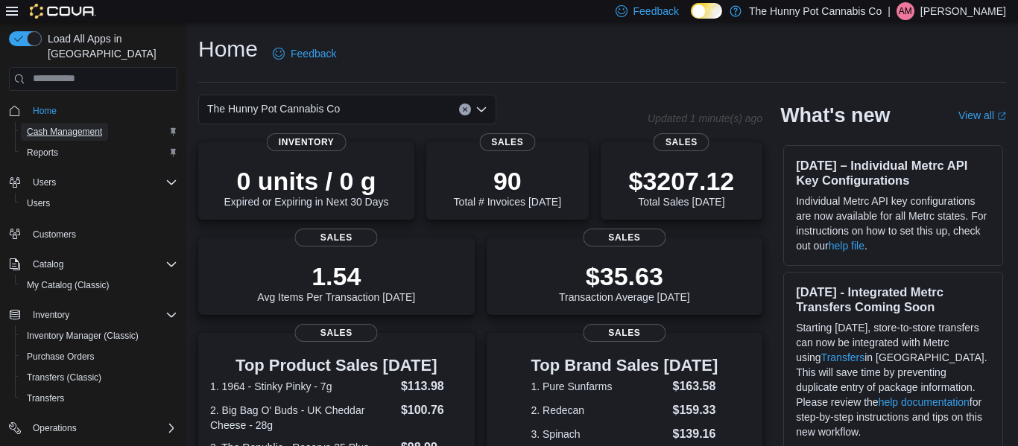
click at [100, 126] on span "Cash Management" at bounding box center [64, 132] width 75 height 12
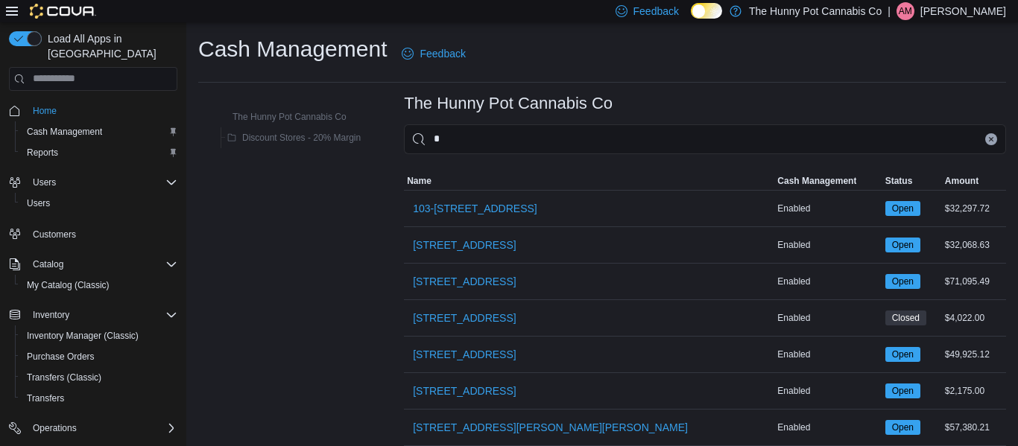
type input "**"
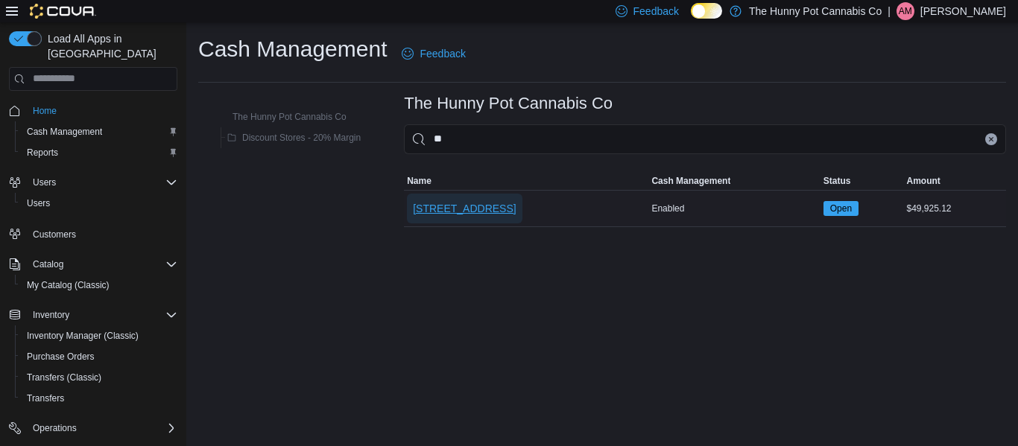
click at [510, 201] on span "[STREET_ADDRESS]" at bounding box center [464, 208] width 103 height 15
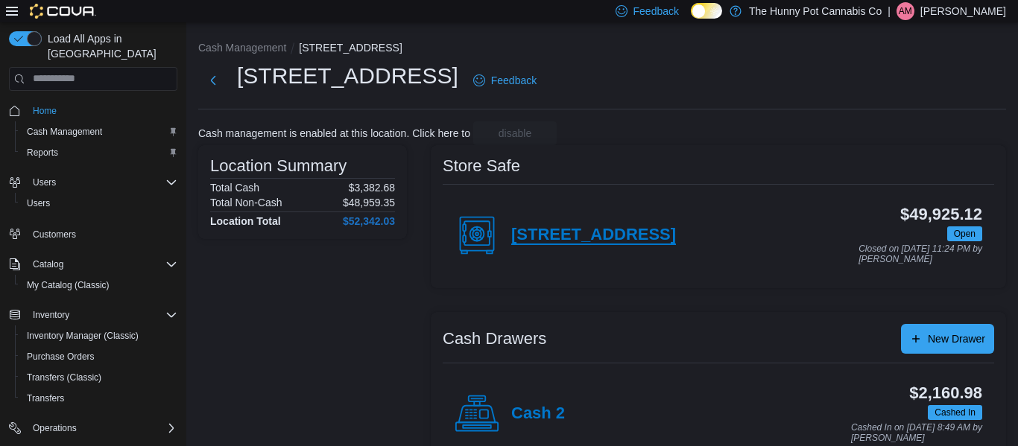
click at [534, 235] on h4 "[STREET_ADDRESS]" at bounding box center [593, 235] width 165 height 19
